Goal: Navigation & Orientation: Find specific page/section

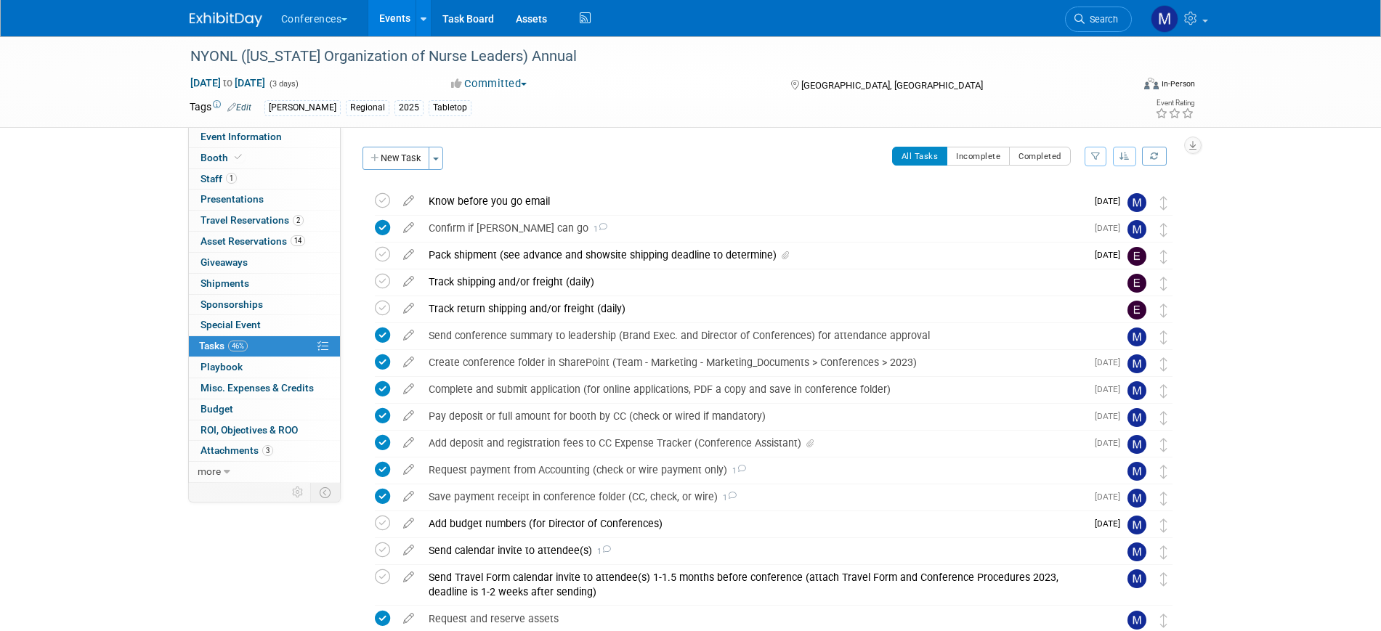
click at [235, 19] on img at bounding box center [226, 19] width 73 height 15
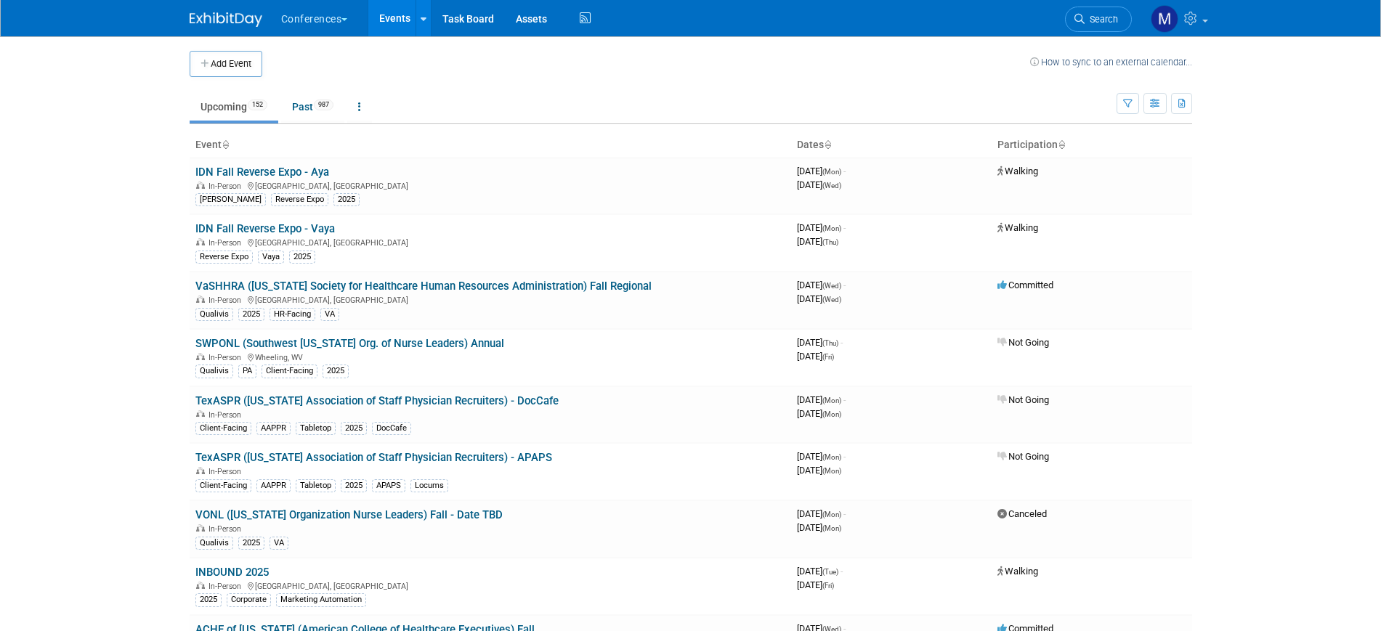
click at [222, 16] on img at bounding box center [226, 19] width 73 height 15
